Goal: Information Seeking & Learning: Learn about a topic

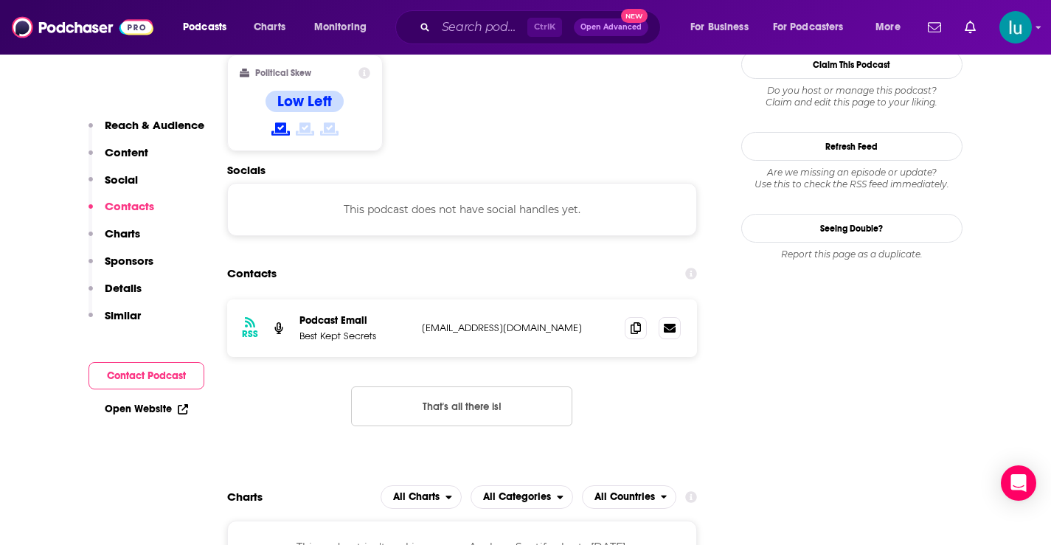
scroll to position [1206, 0]
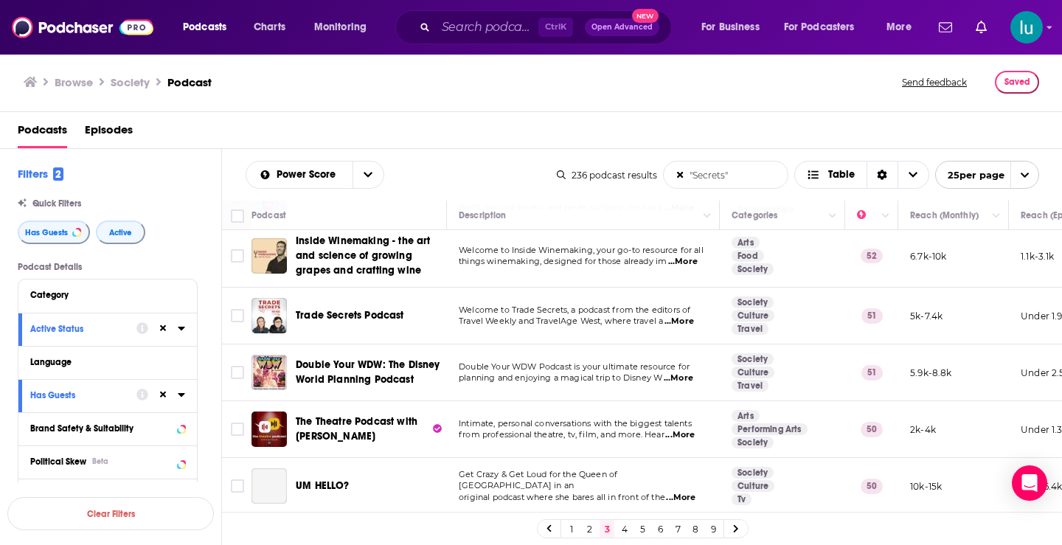
scroll to position [676, 0]
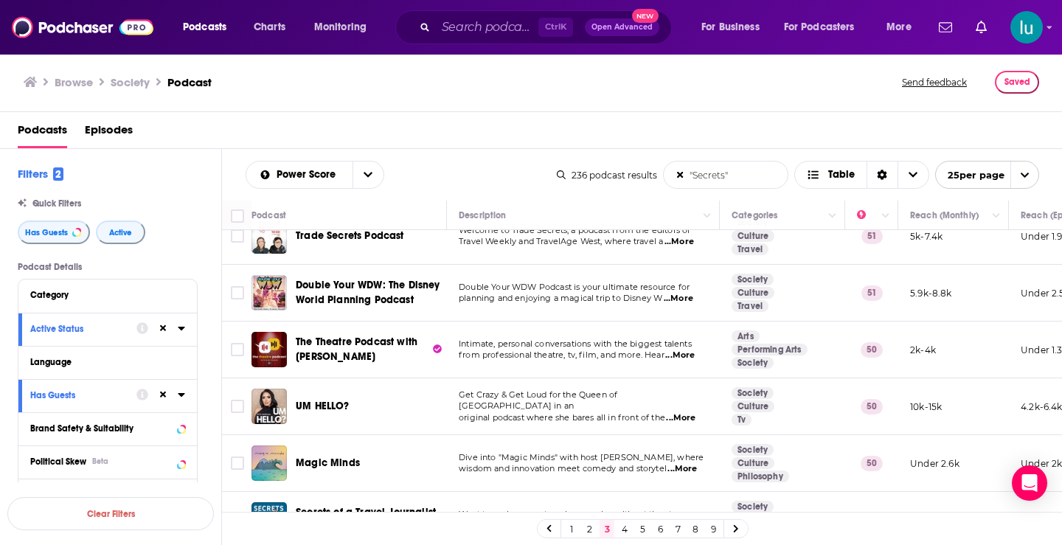
click at [691, 356] on span "...More" at bounding box center [679, 355] width 29 height 12
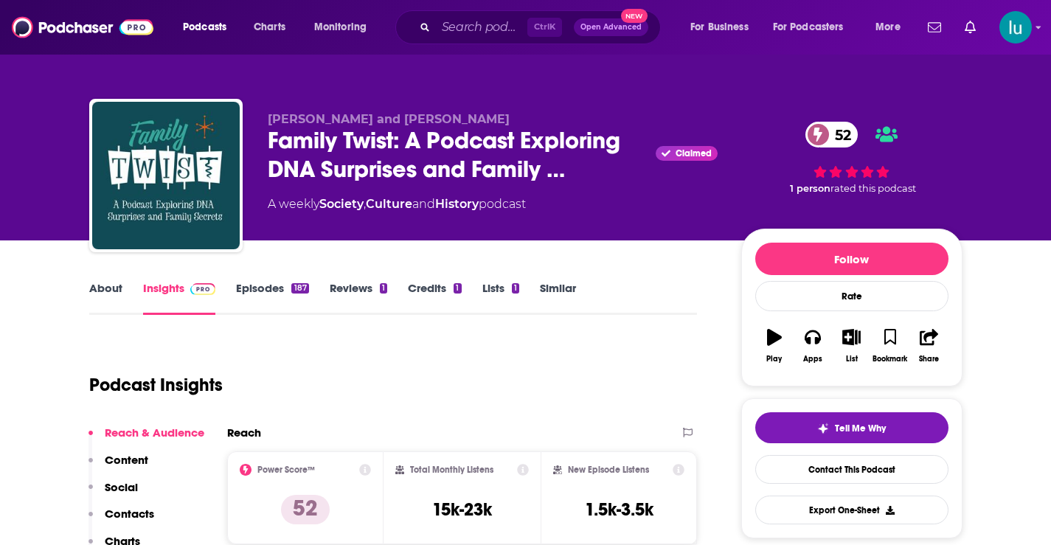
click at [98, 288] on link "About" at bounding box center [105, 298] width 33 height 34
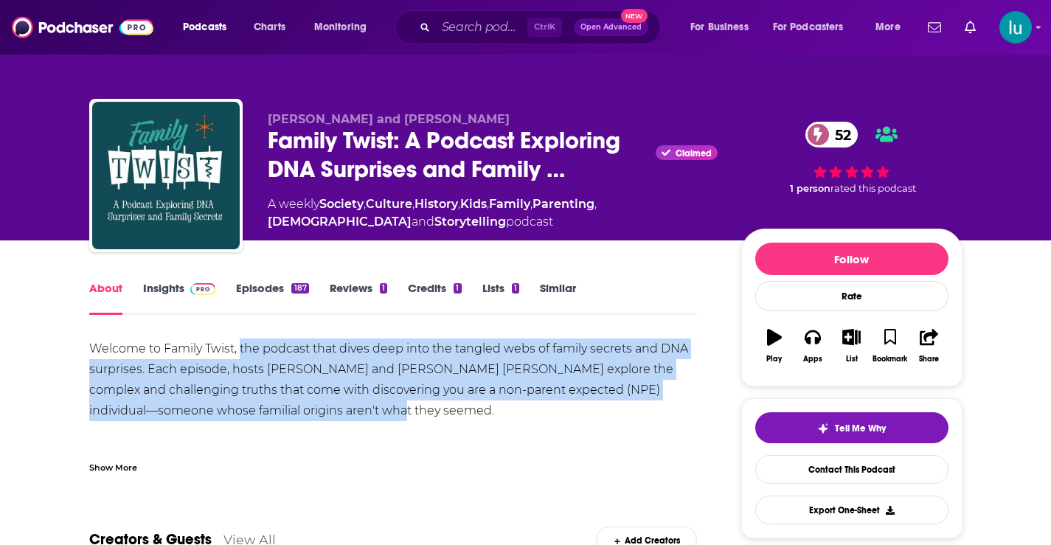
drag, startPoint x: 240, startPoint y: 340, endPoint x: 333, endPoint y: 410, distance: 116.3
click at [333, 410] on div "Welcome to Family Twist, the podcast that dives deep into the tangled webs of f…" at bounding box center [393, 534] width 608 height 392
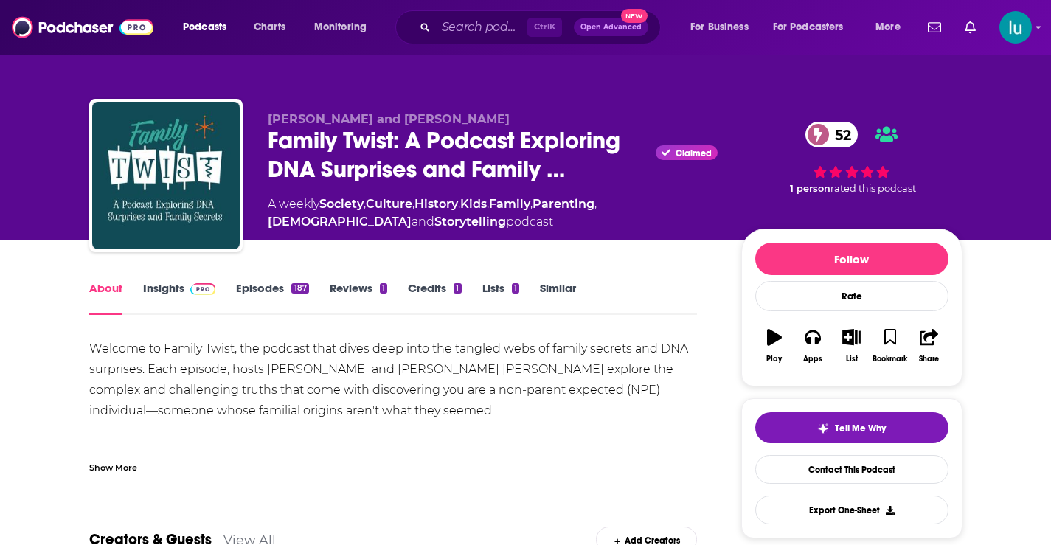
click at [137, 468] on div "Show More" at bounding box center [393, 461] width 608 height 25
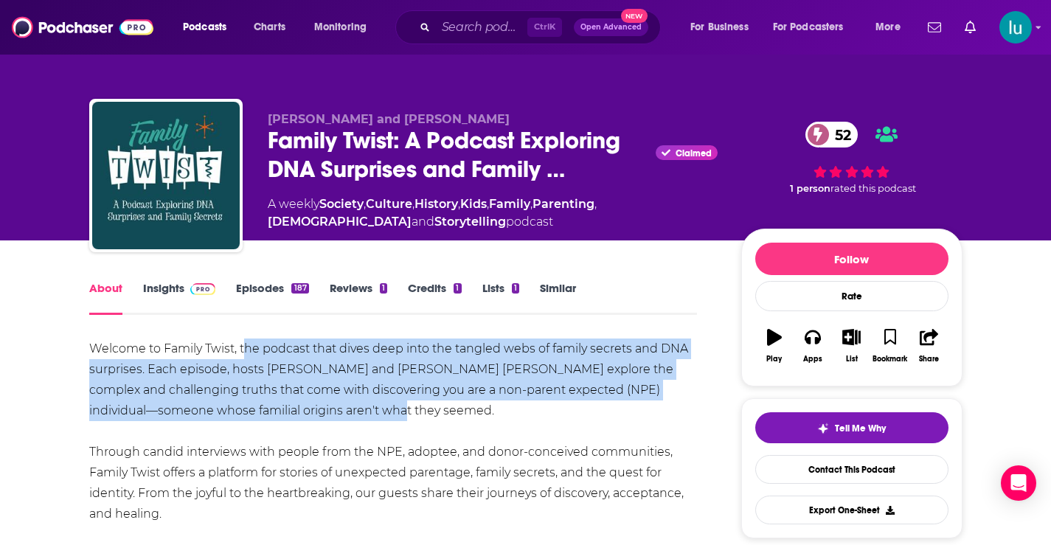
drag, startPoint x: 247, startPoint y: 341, endPoint x: 334, endPoint y: 406, distance: 109.0
click at [334, 406] on div "Welcome to Family Twist, the podcast that dives deep into the tangled webs of f…" at bounding box center [393, 534] width 608 height 392
copy div "he podcast that dives deep into the tangled webs of family secrets and DNA surp…"
